Goal: Find specific page/section: Find specific page/section

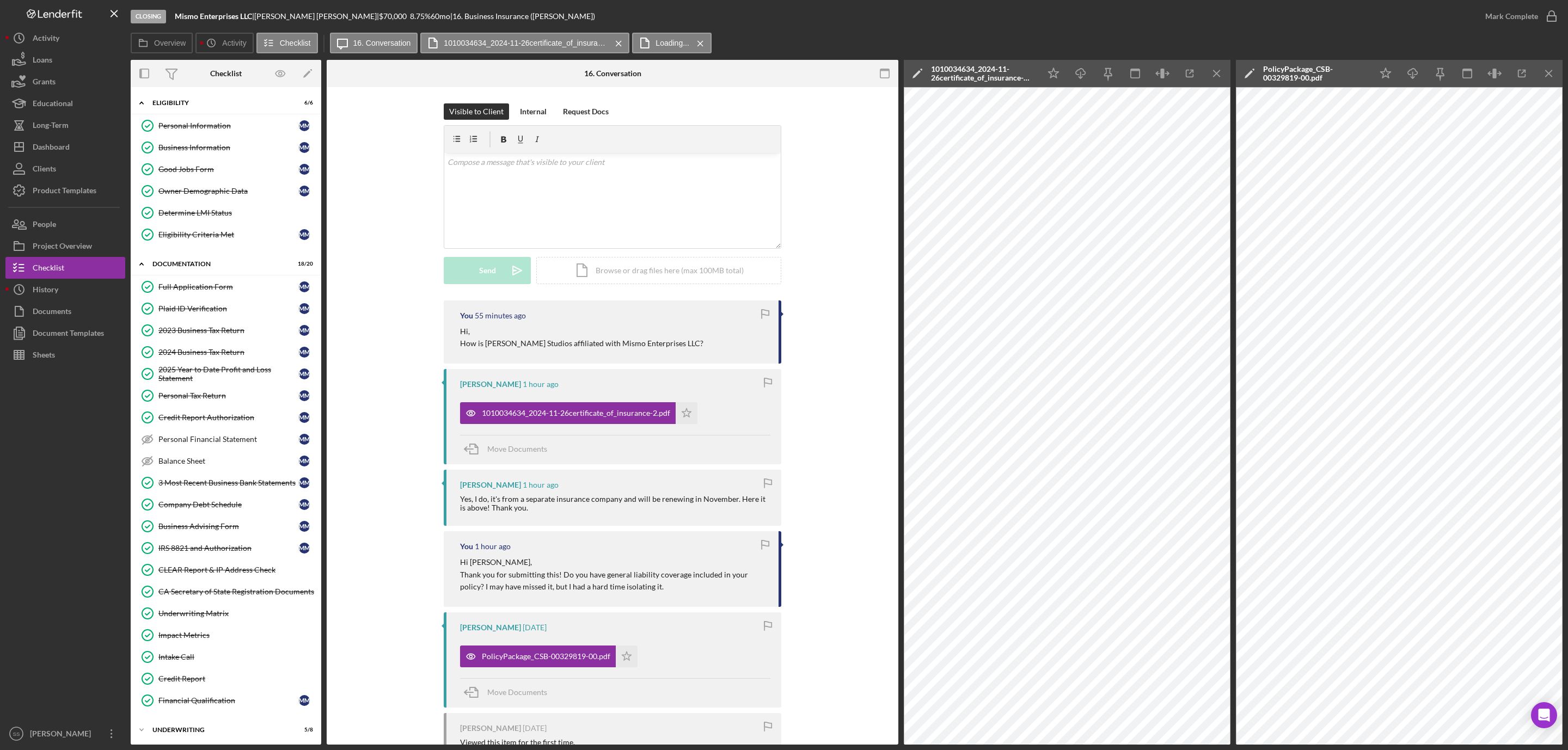
scroll to position [31, 0]
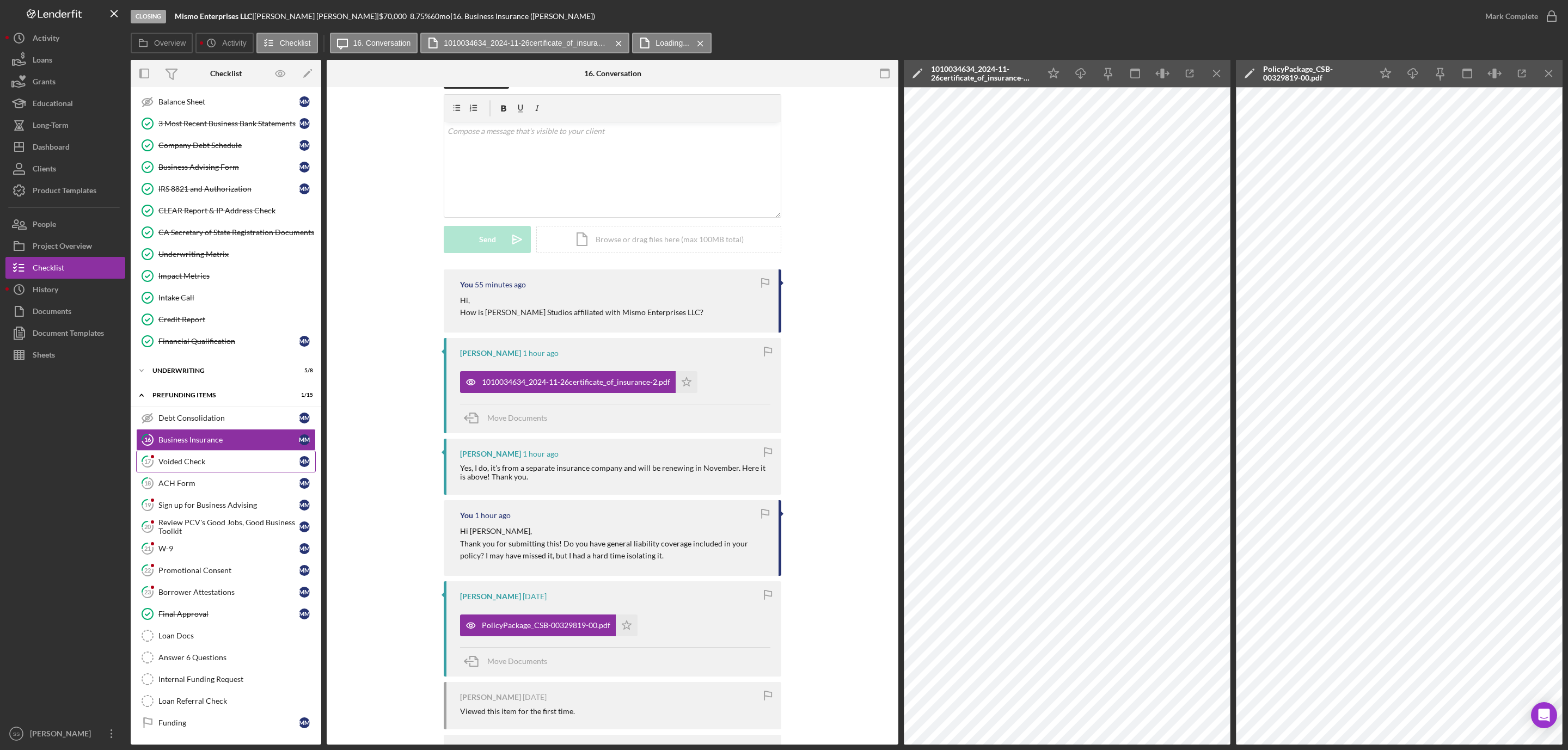
click at [187, 457] on div "Voided Check" at bounding box center [228, 461] width 140 height 9
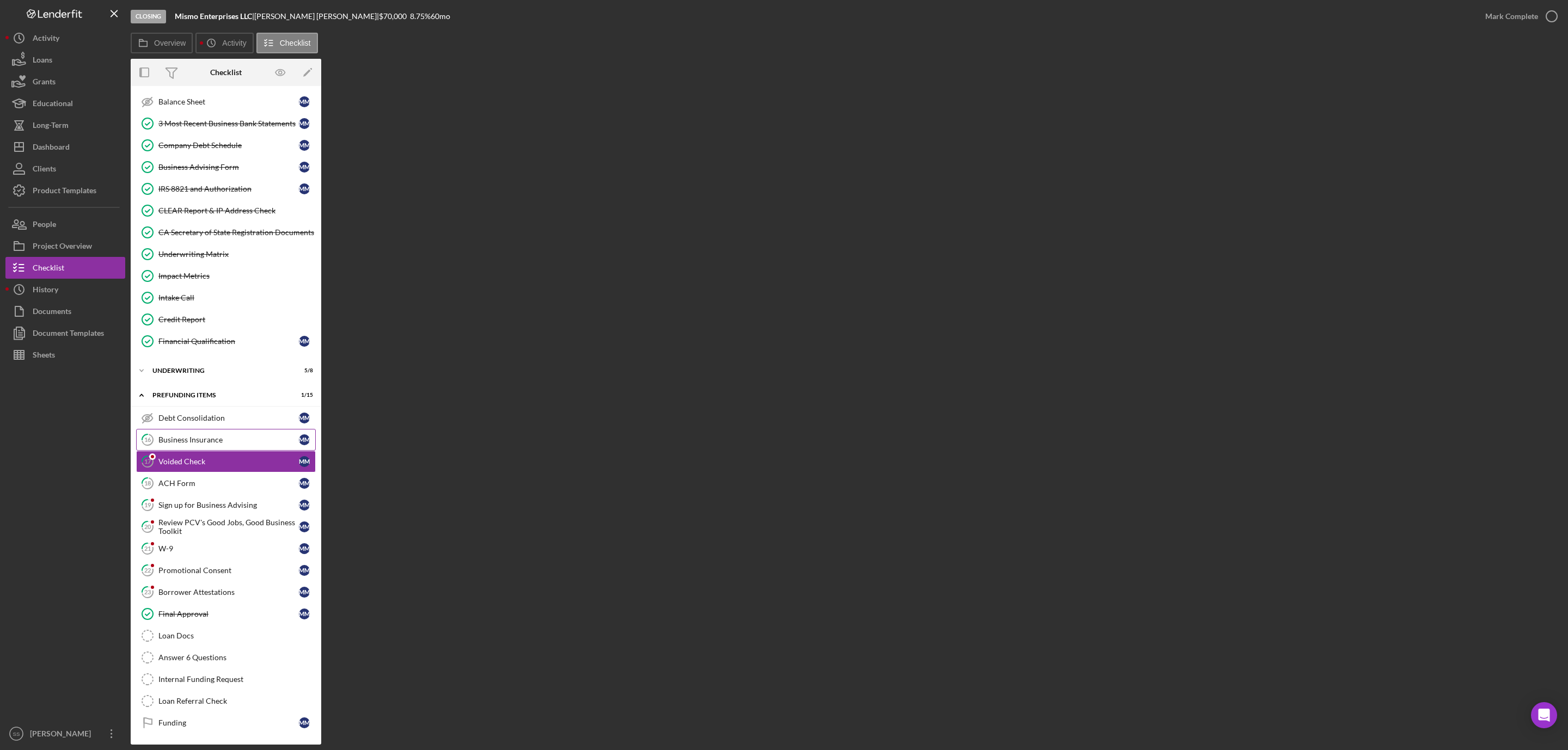
scroll to position [381, 0]
click at [189, 435] on div "Business Insurance" at bounding box center [228, 439] width 140 height 9
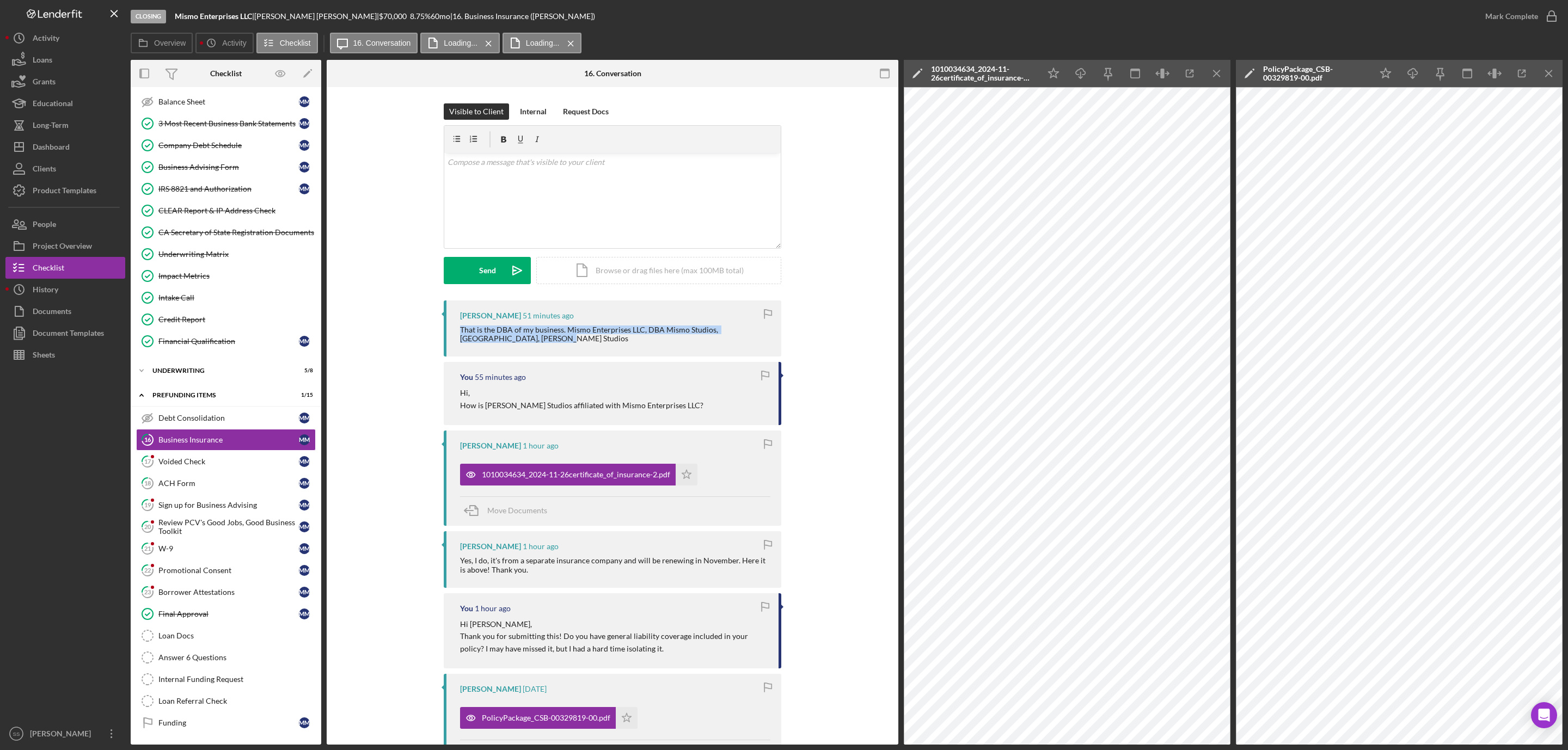
drag, startPoint x: 514, startPoint y: 340, endPoint x: 450, endPoint y: 329, distance: 64.9
click at [450, 329] on div "[PERSON_NAME] 51 minutes ago That is the DBA of my business. Mismo Enterprises …" at bounding box center [613, 328] width 338 height 56
copy div "That is the DBA of my business. Mismo Enterprises LLC, DBA Mismo Studios, [GEOG…"
